Goal: Navigation & Orientation: Find specific page/section

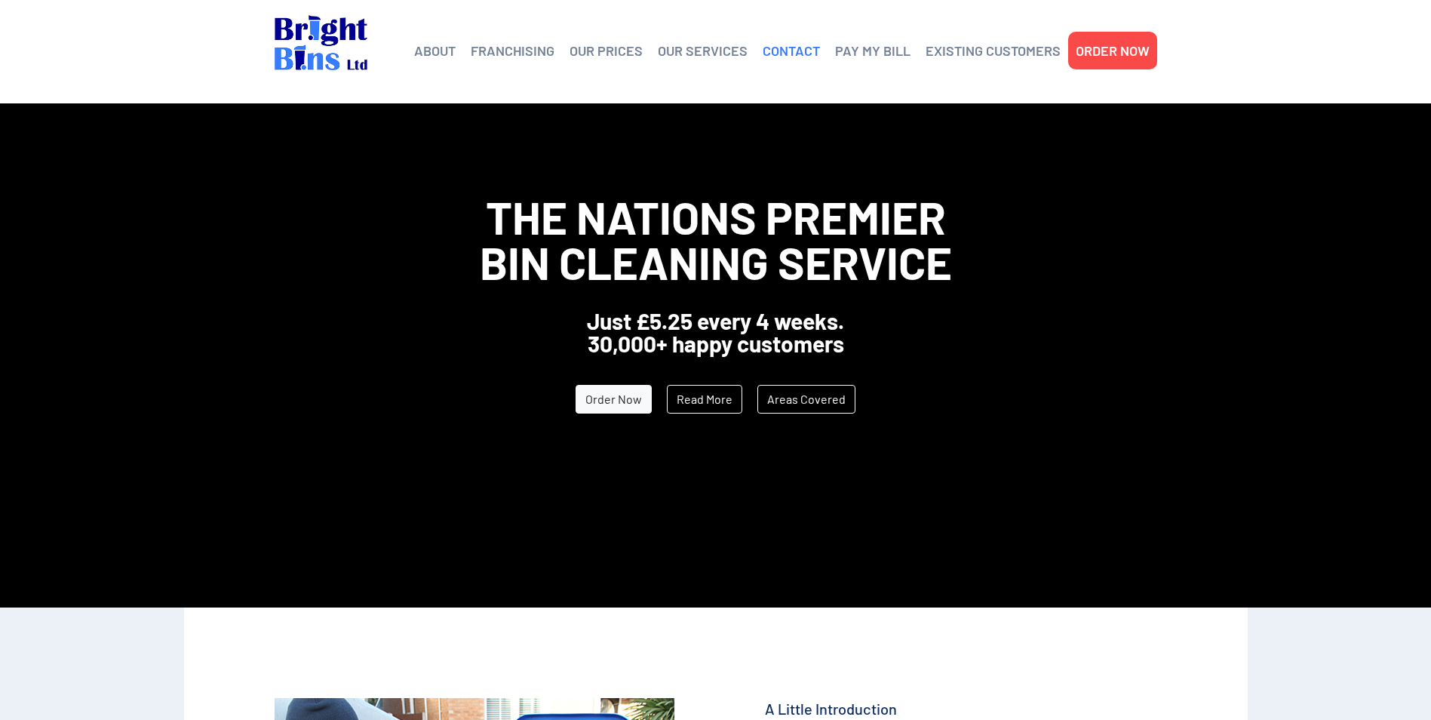
click at [793, 49] on link "CONTACT" at bounding box center [791, 50] width 57 height 23
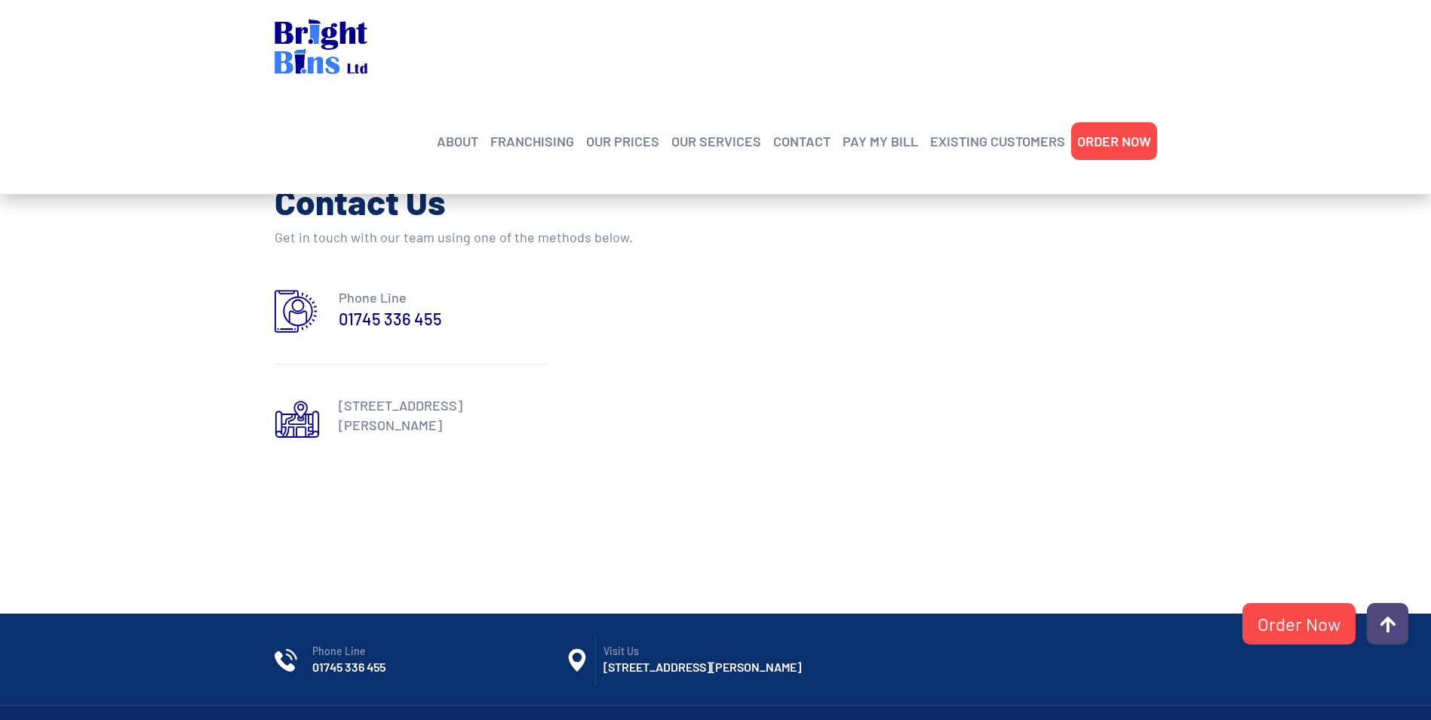
scroll to position [679, 0]
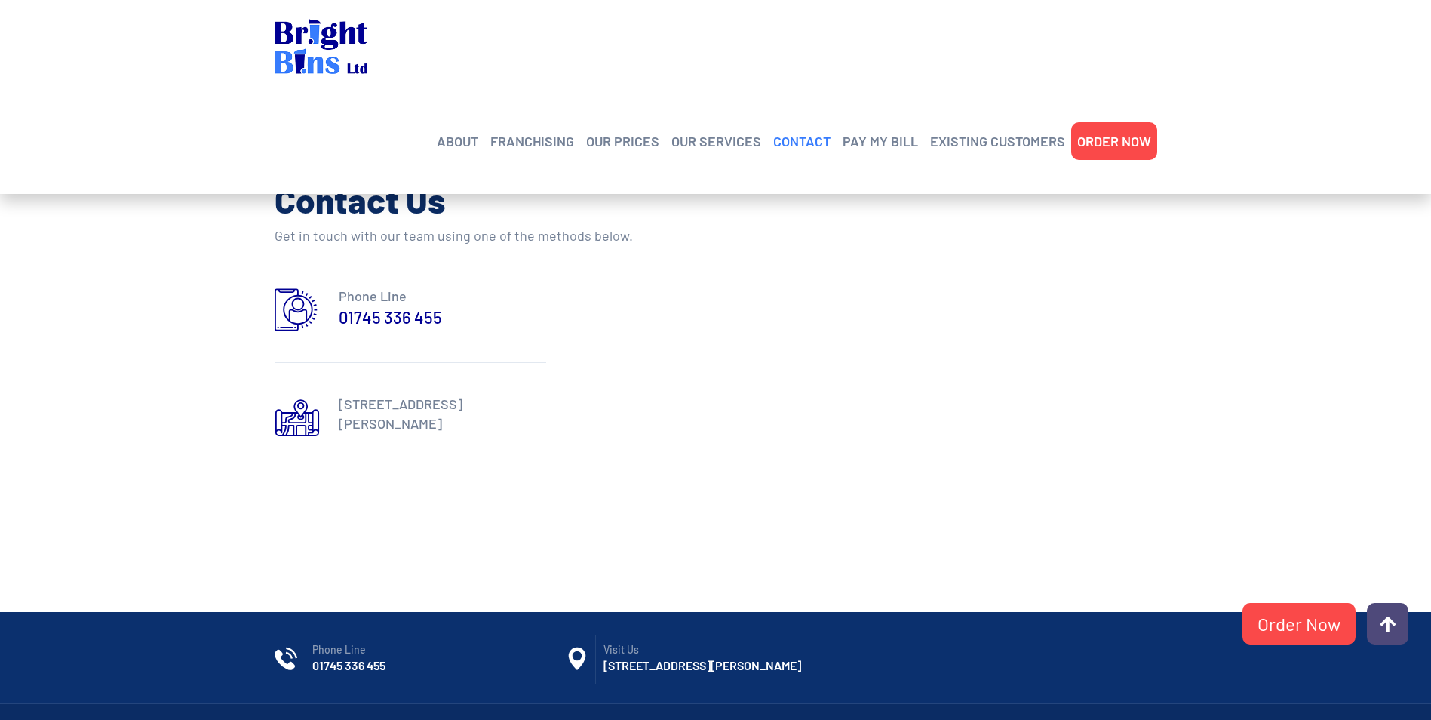
click at [794, 130] on link "CONTACT" at bounding box center [801, 141] width 57 height 23
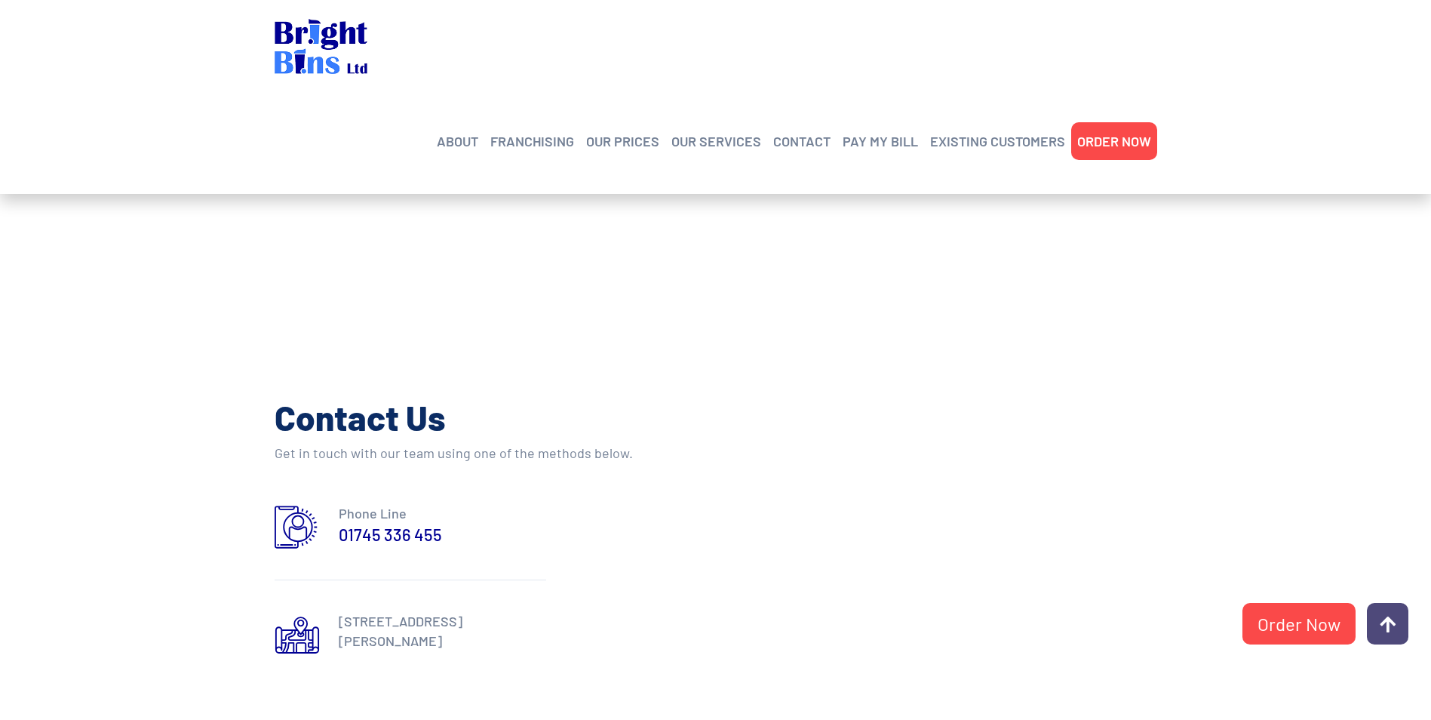
scroll to position [453, 0]
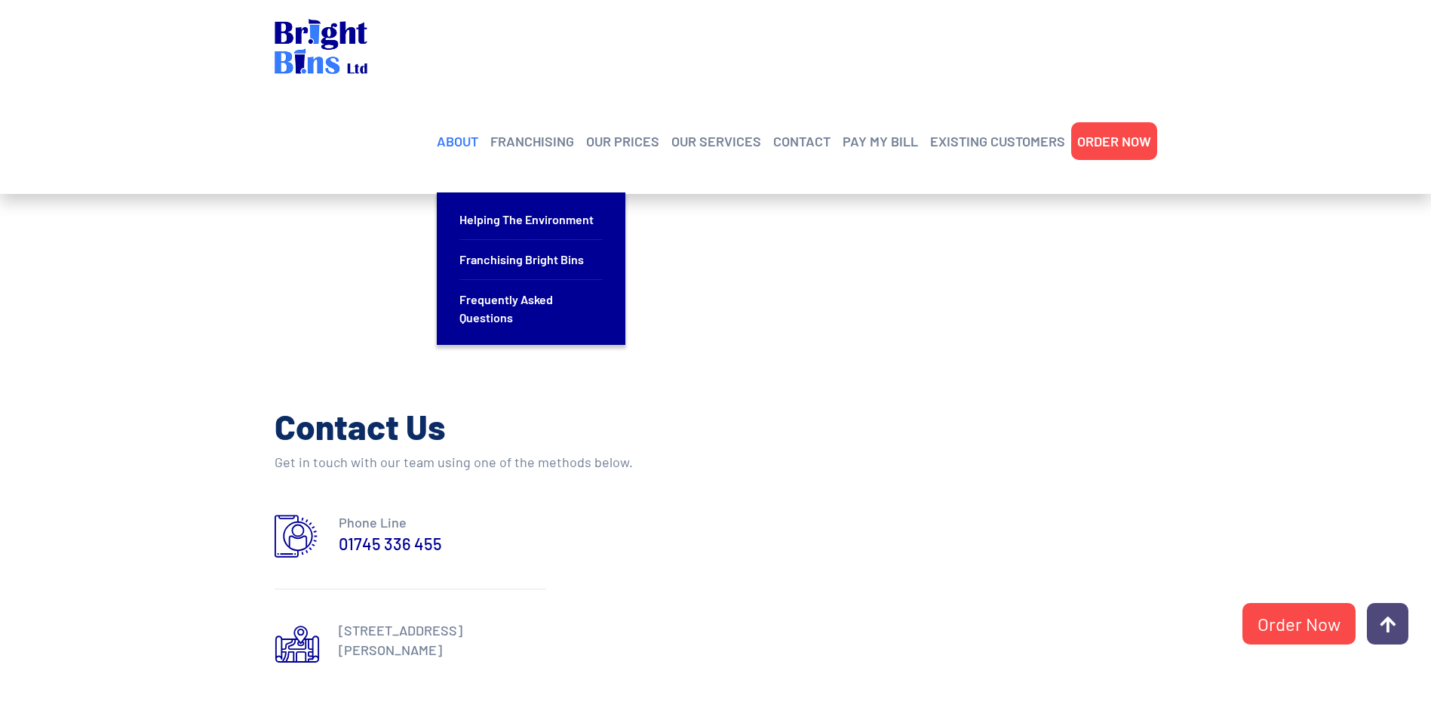
click at [471, 130] on link "ABOUT" at bounding box center [457, 141] width 41 height 23
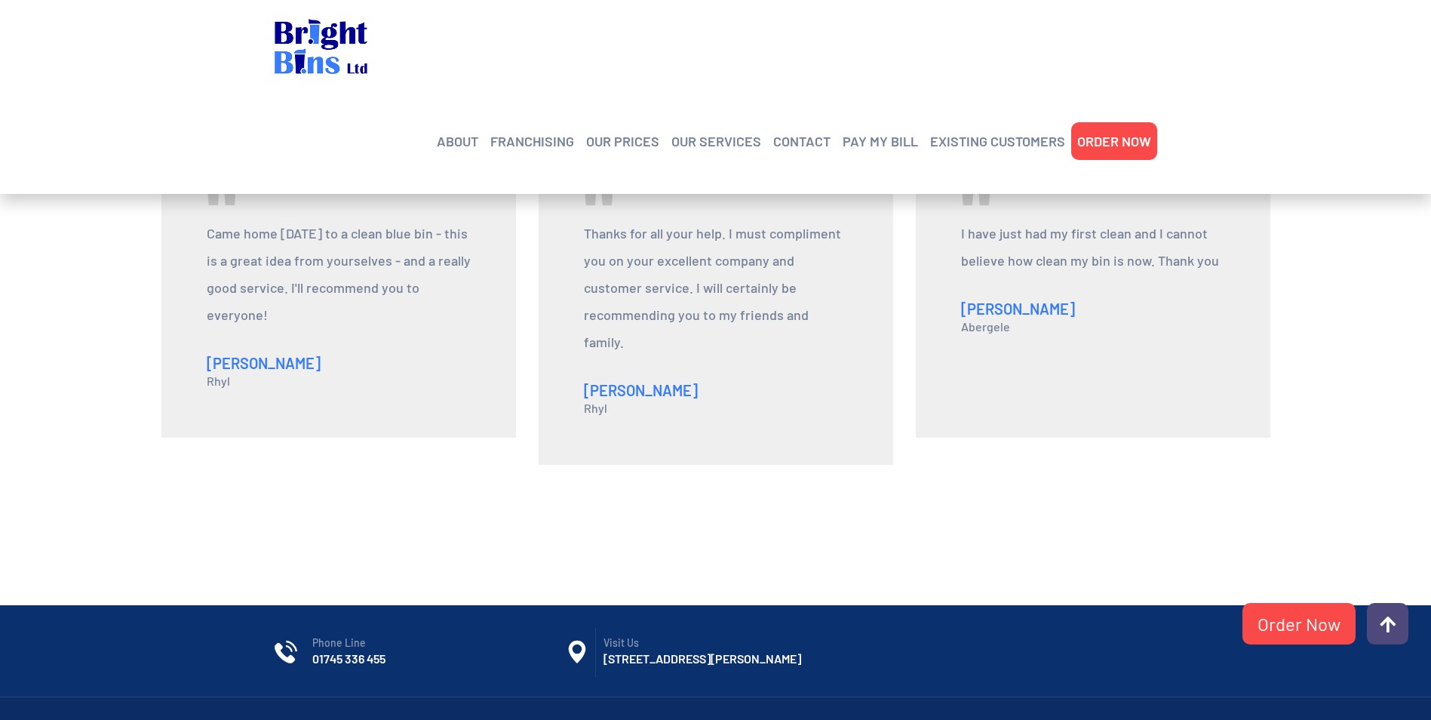
scroll to position [1682, 0]
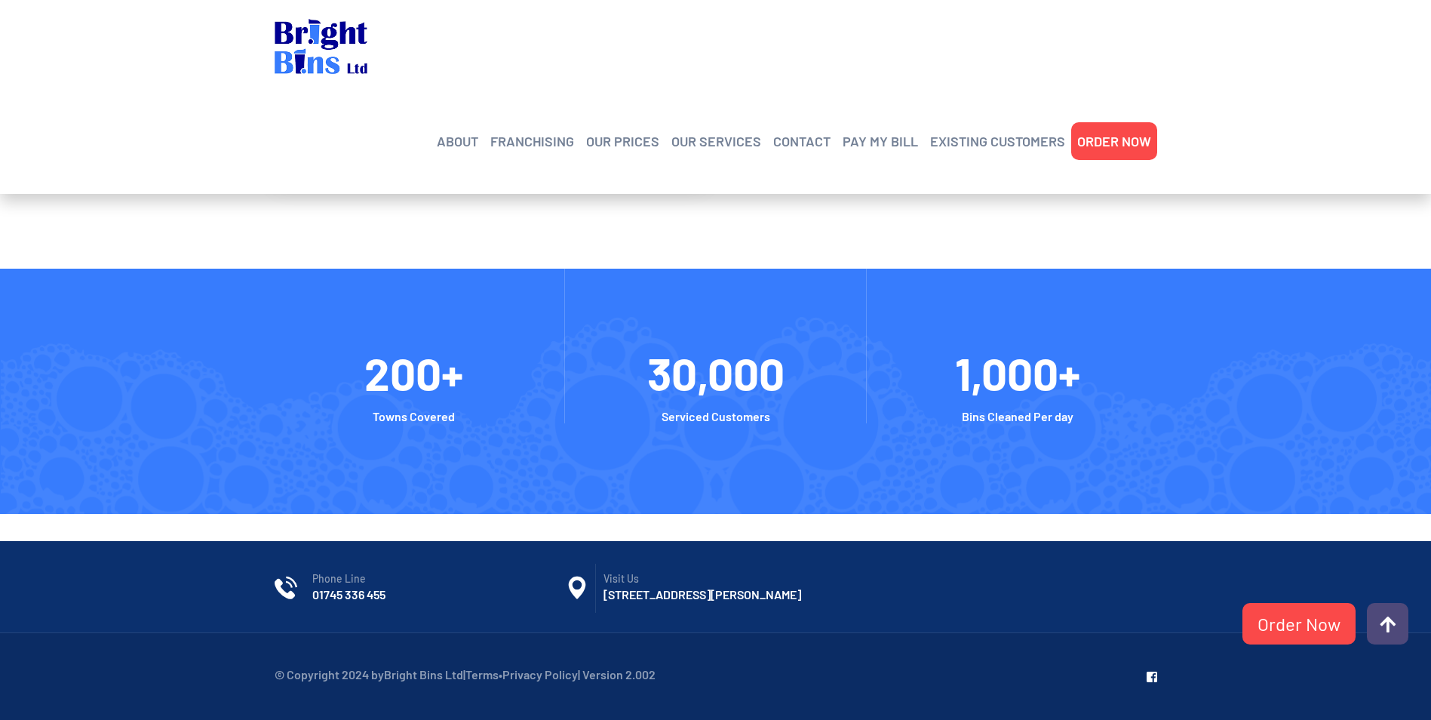
scroll to position [3392, 0]
